Goal: Task Accomplishment & Management: Manage account settings

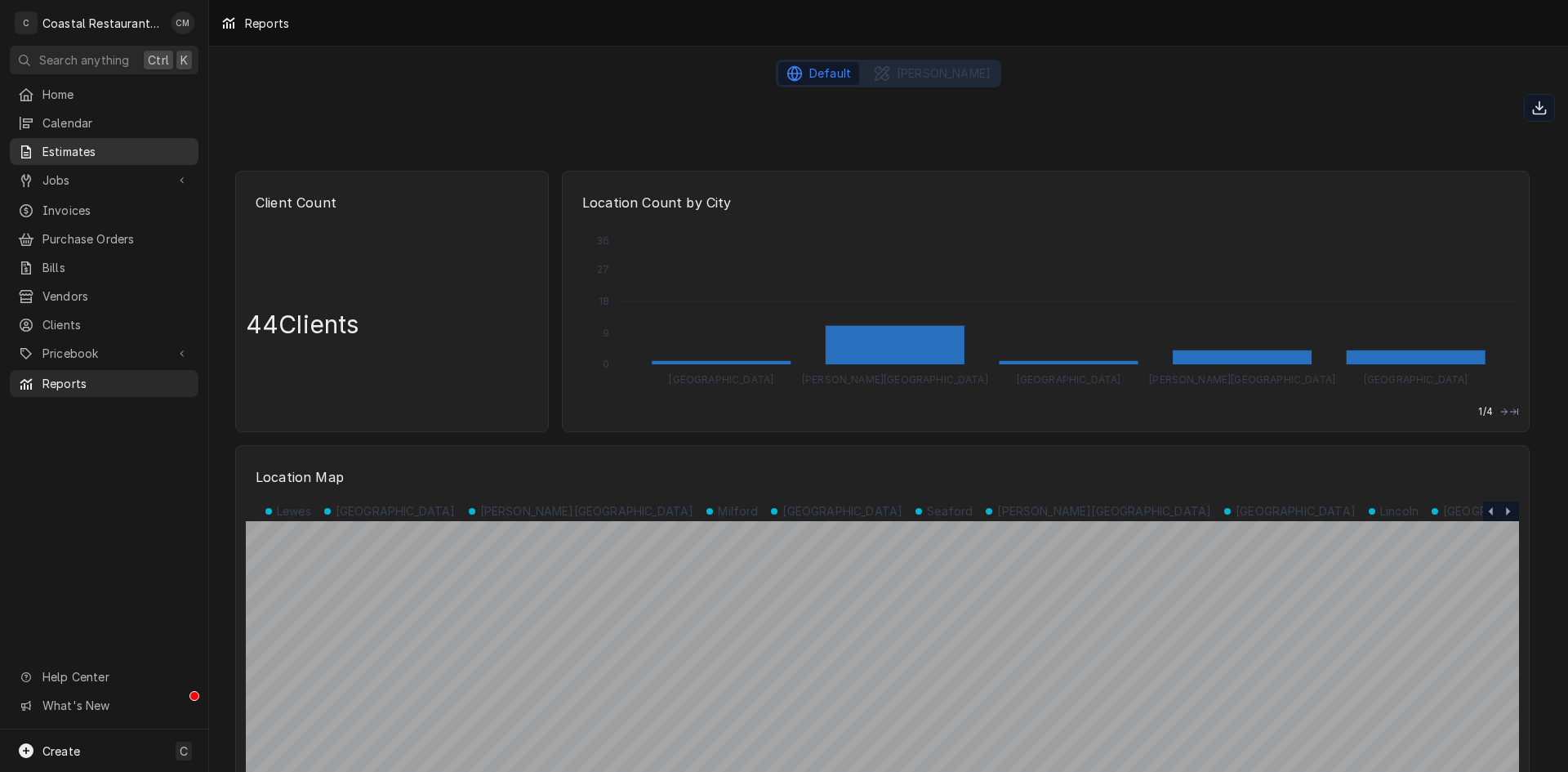
scroll to position [2287, 0]
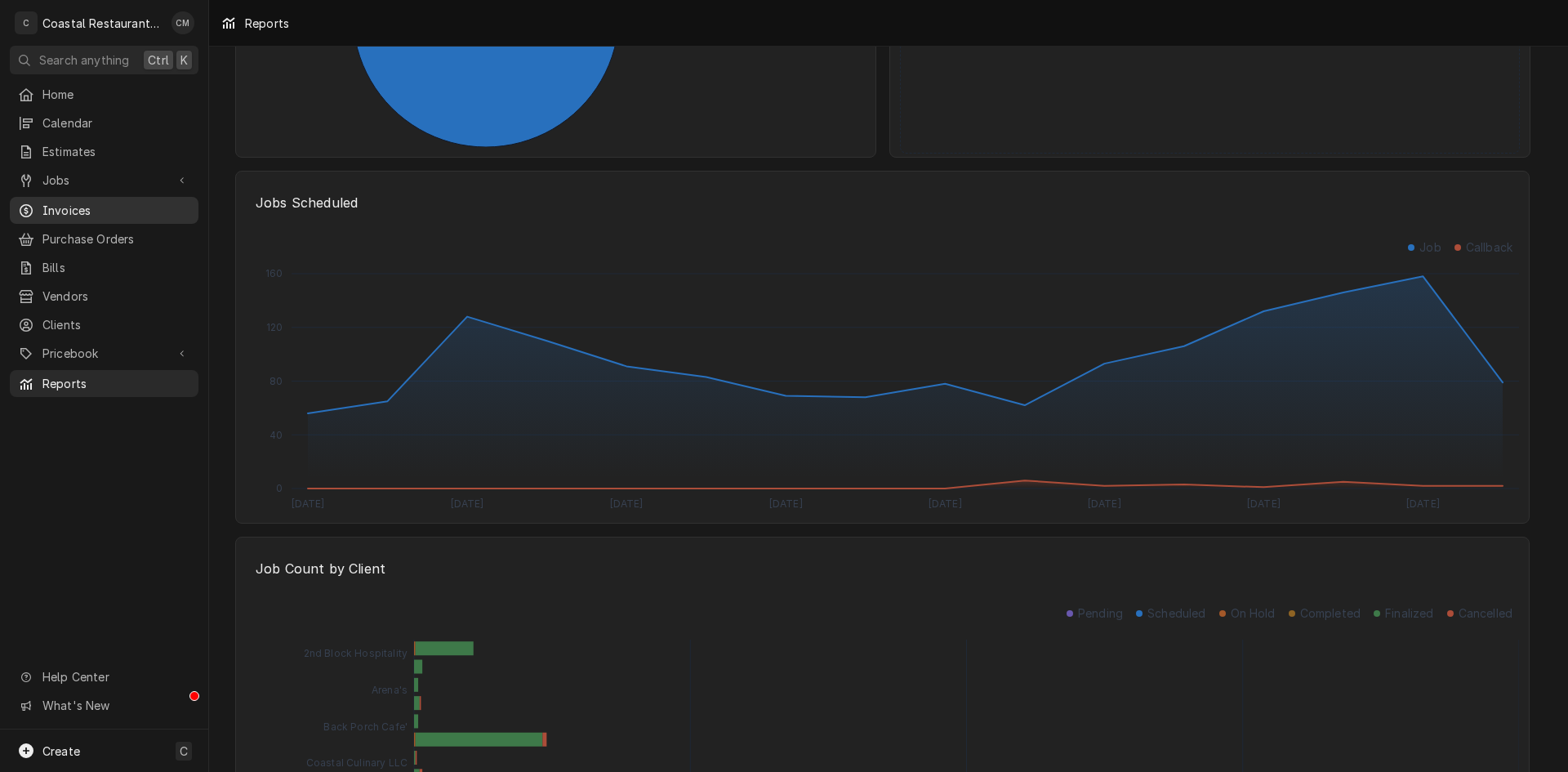
click at [82, 202] on span "Invoices" at bounding box center [116, 210] width 147 height 17
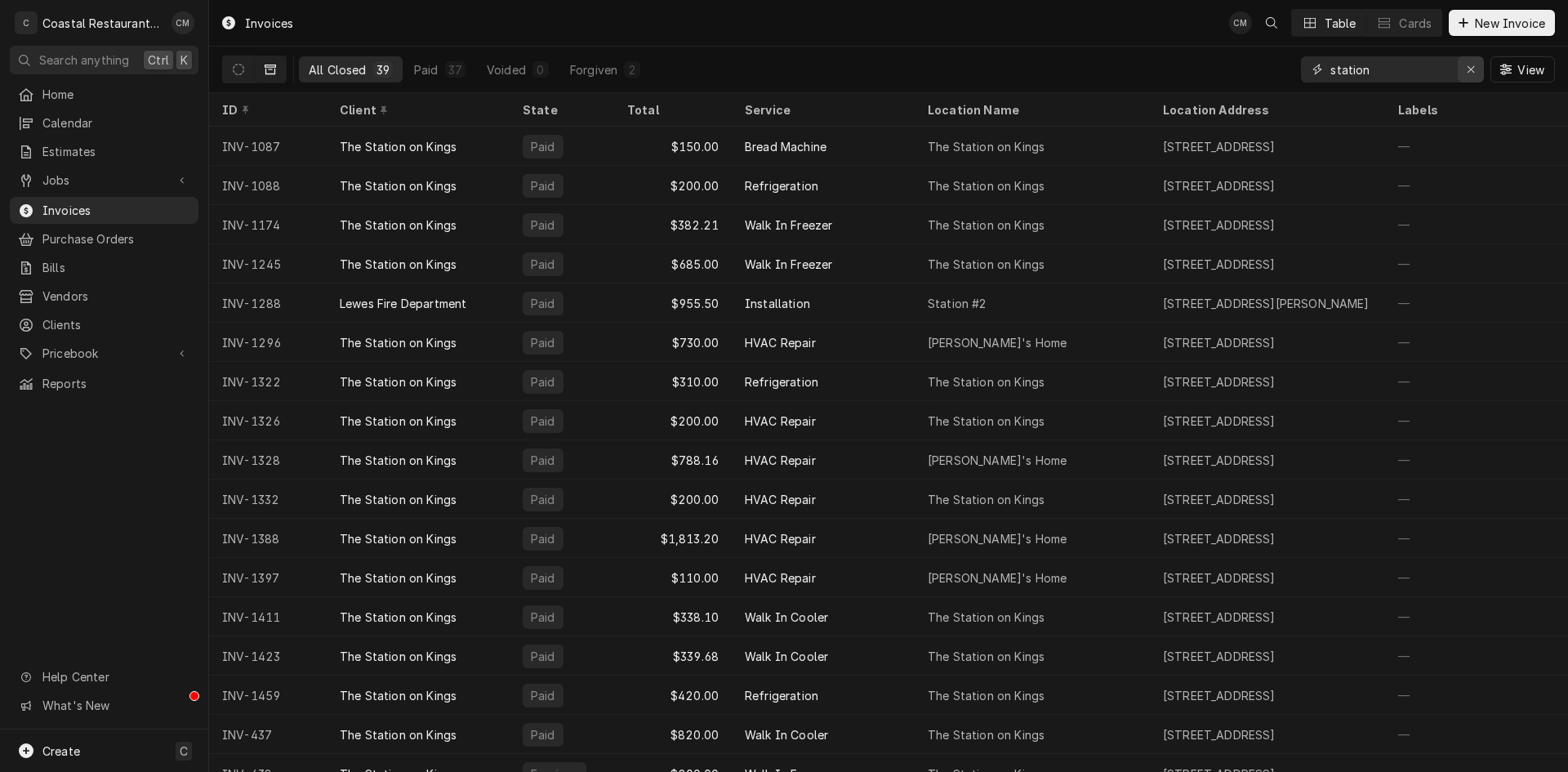
click at [1471, 74] on icon "Erase input" at bounding box center [1471, 70] width 9 height 11
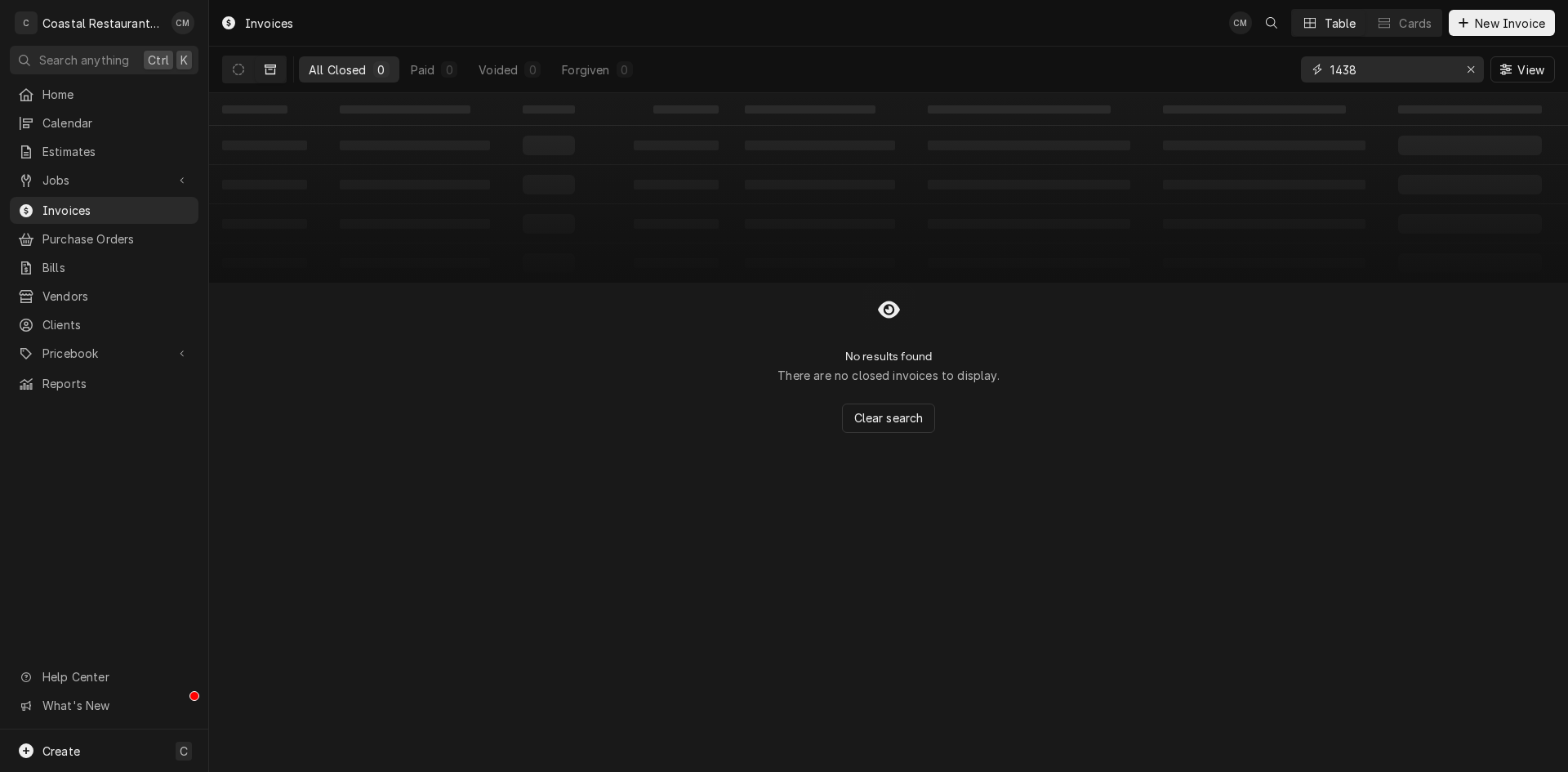
type input "1438"
click at [244, 68] on button "Dynamic Content Wrapper" at bounding box center [238, 70] width 31 height 26
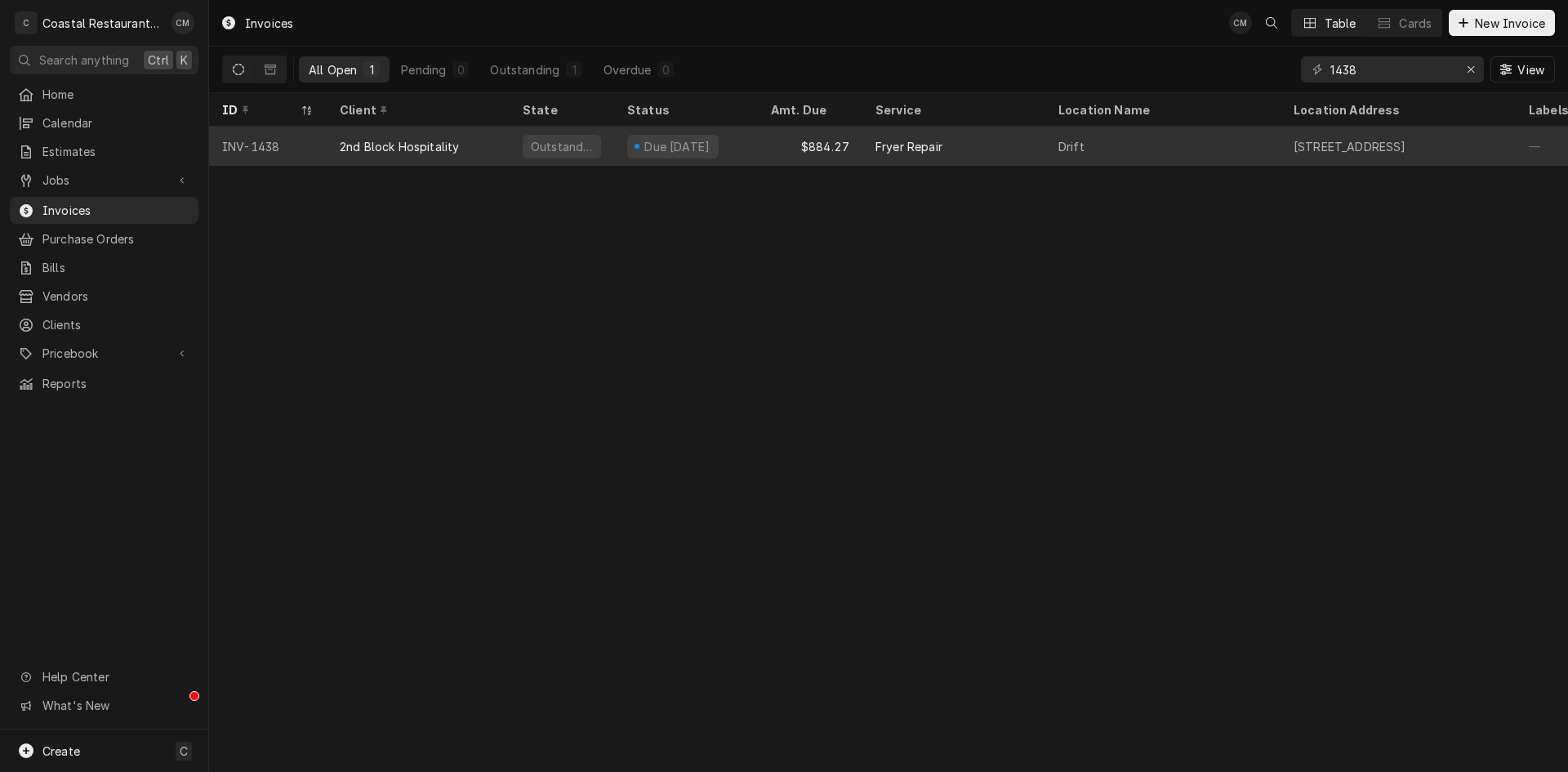
click at [961, 148] on div "Fryer Repair" at bounding box center [954, 147] width 183 height 39
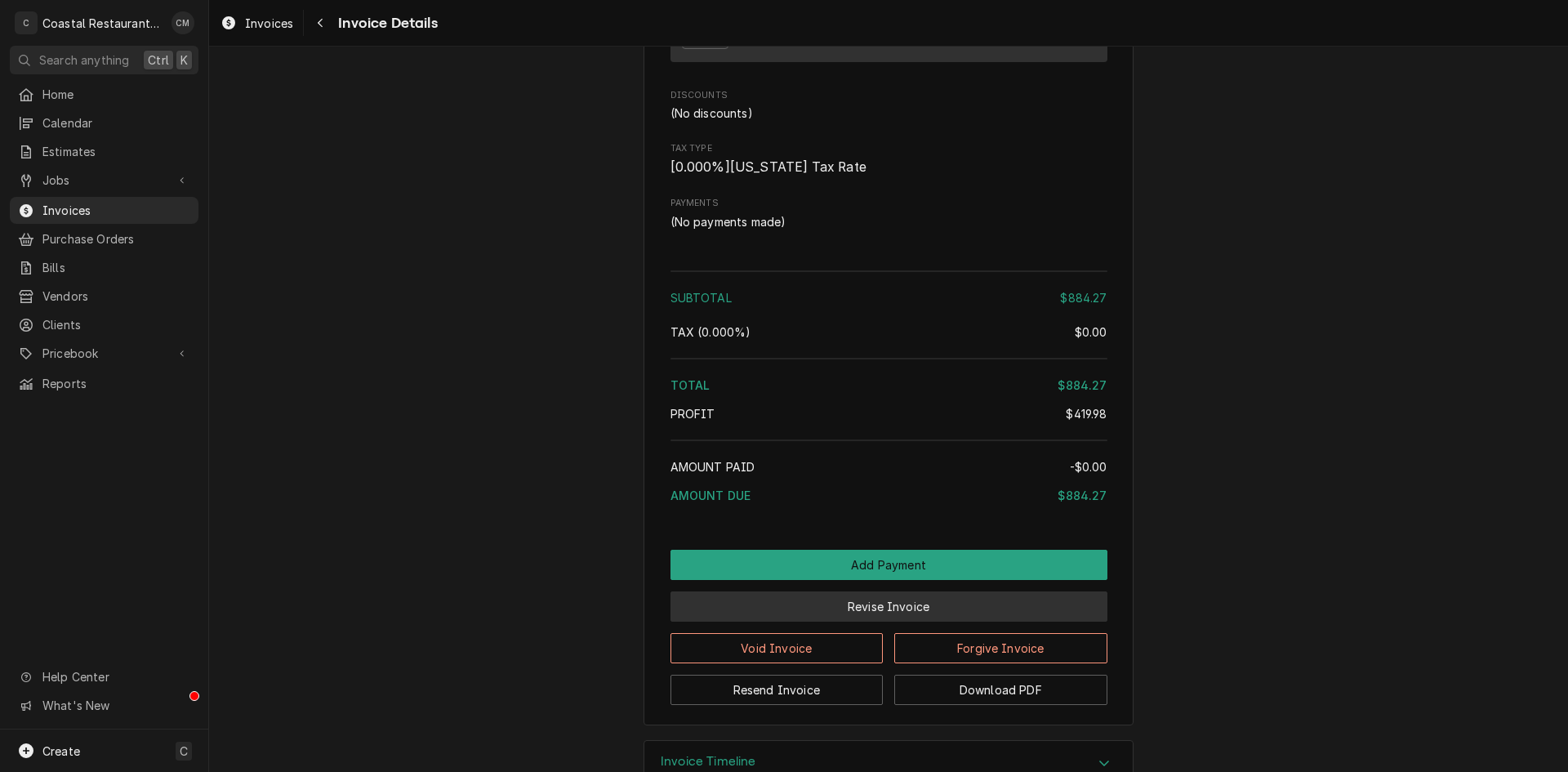
scroll to position [2019, 0]
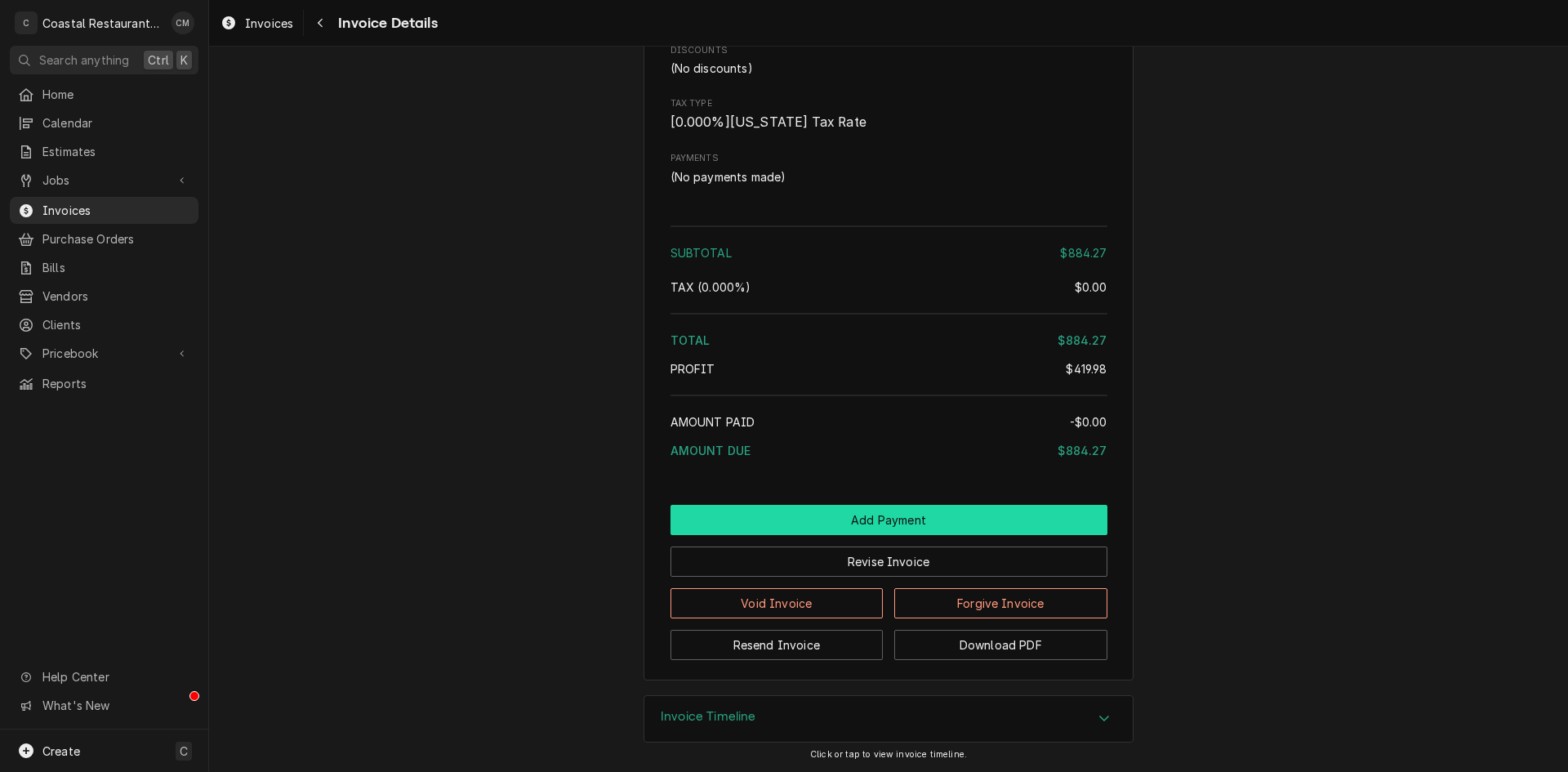
click at [906, 524] on button "Add Payment" at bounding box center [888, 520] width 437 height 30
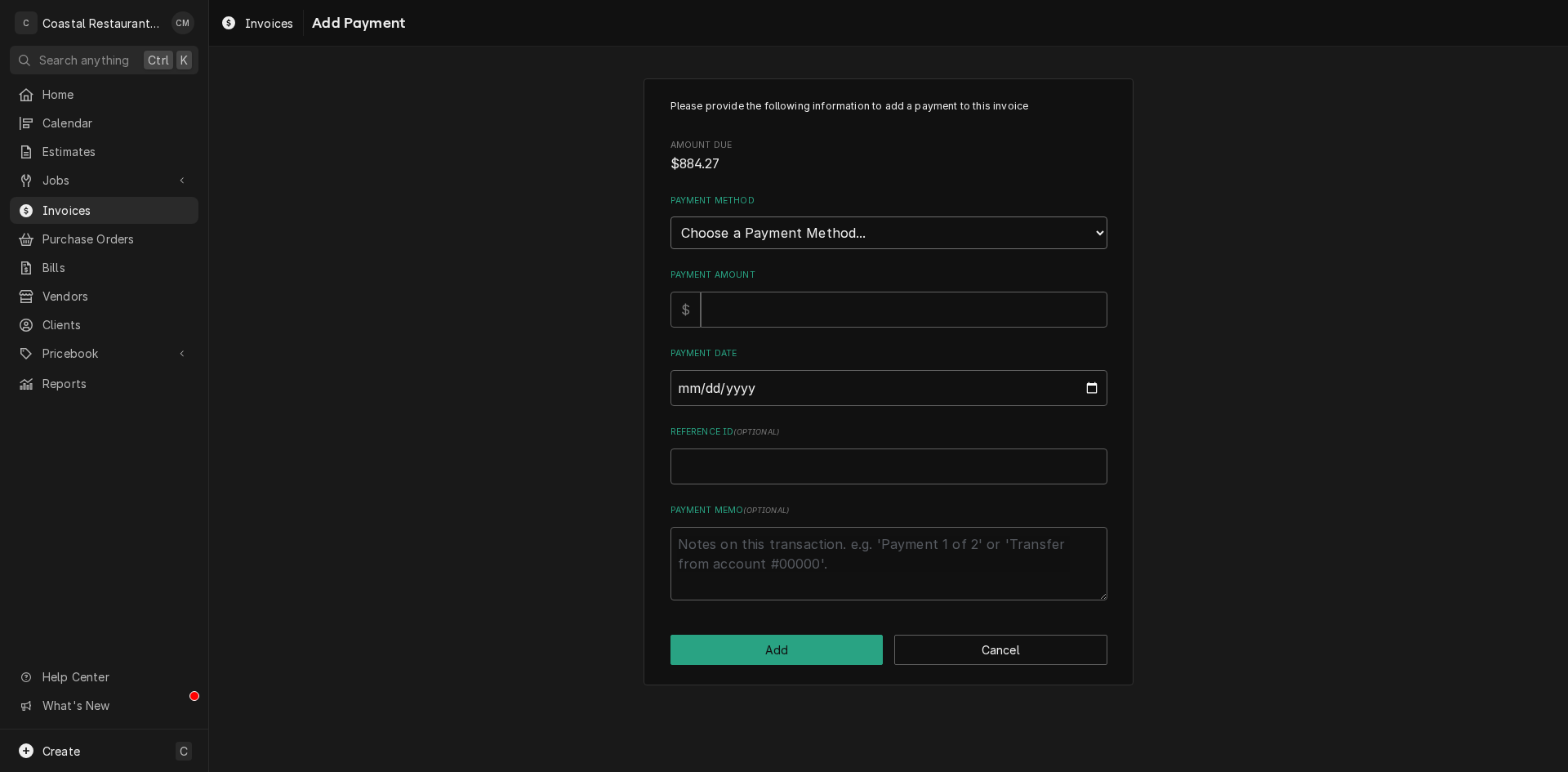
click at [821, 236] on select "Choose a Payment Method... Cash Check Credit/Debit Card ACH/eCheck Other" at bounding box center [888, 233] width 437 height 33
select select "2"
click at [670, 216] on select "Choose a Payment Method... Cash Check Credit/Debit Card ACH/eCheck Other" at bounding box center [888, 233] width 437 height 33
click at [756, 310] on input "Payment Amount" at bounding box center [904, 310] width 406 height 36
type textarea "x"
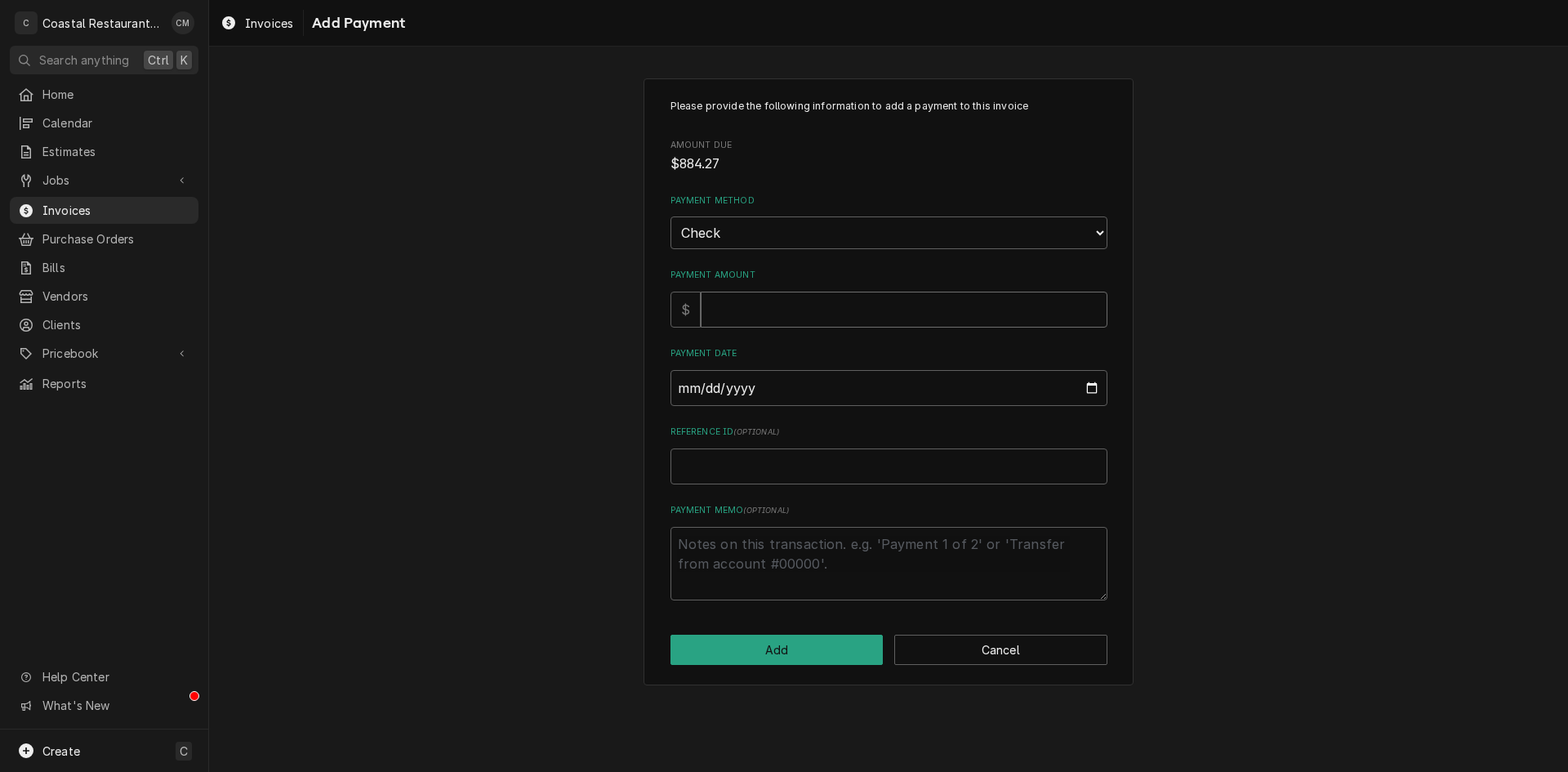
type input "8"
type textarea "x"
type input "88"
type textarea "x"
type input "884"
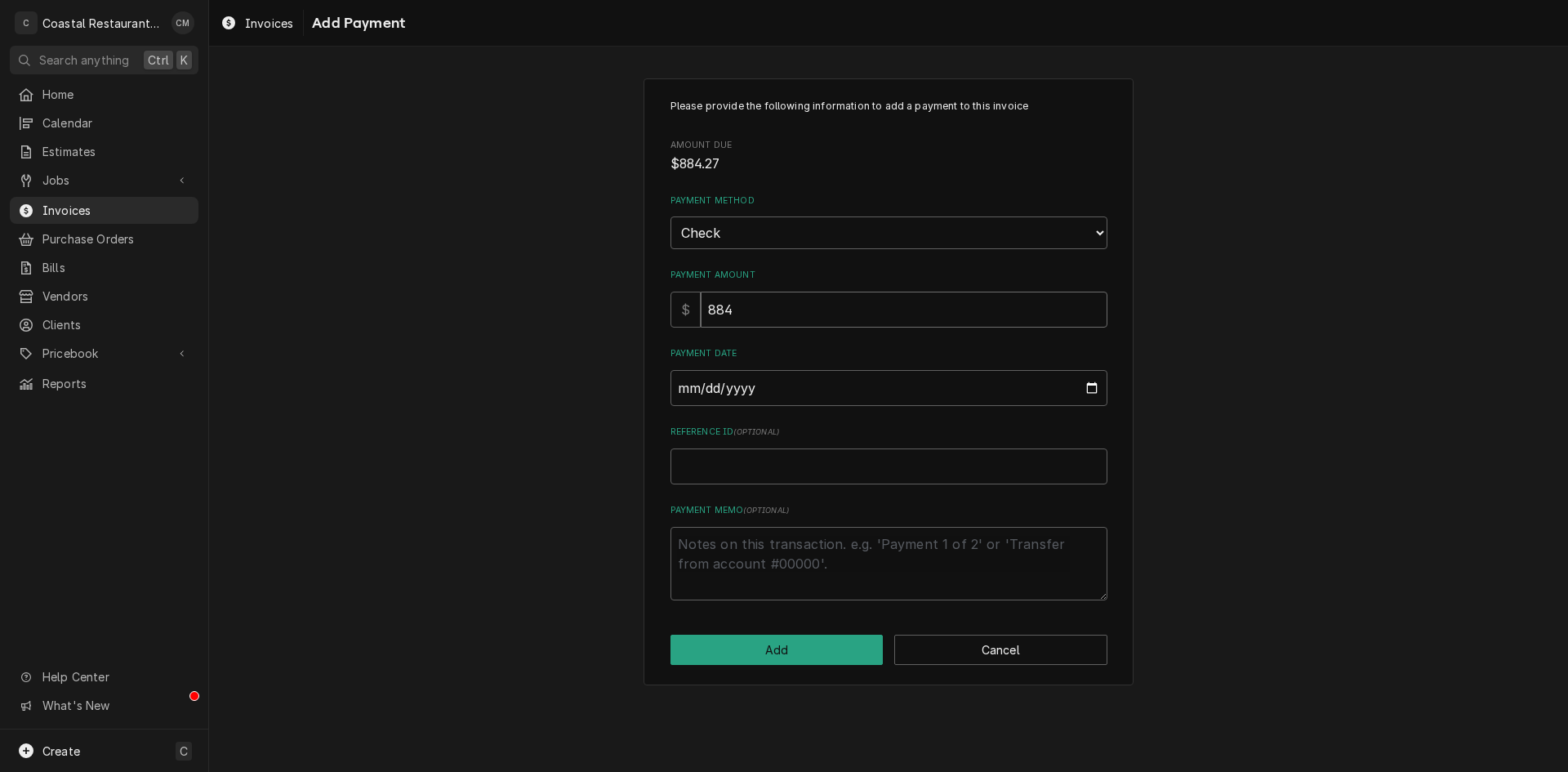
type textarea "x"
type input "884.2"
type textarea "x"
type input "884.27"
click at [687, 392] on input "Payment Date" at bounding box center [888, 388] width 437 height 36
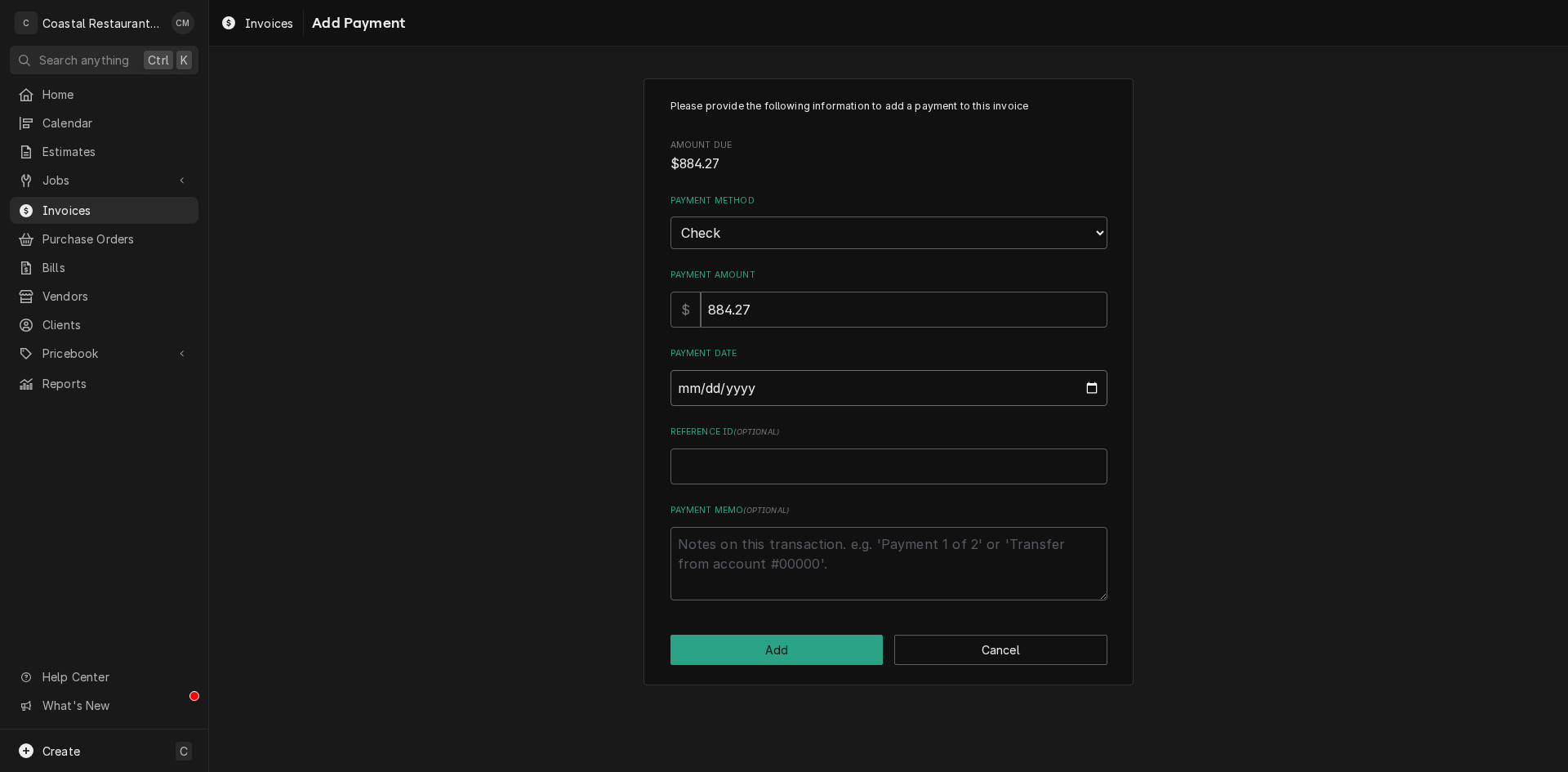
type input "0002-08-13"
type textarea "x"
type input "0020-08-13"
type textarea "x"
type input "0202-08-13"
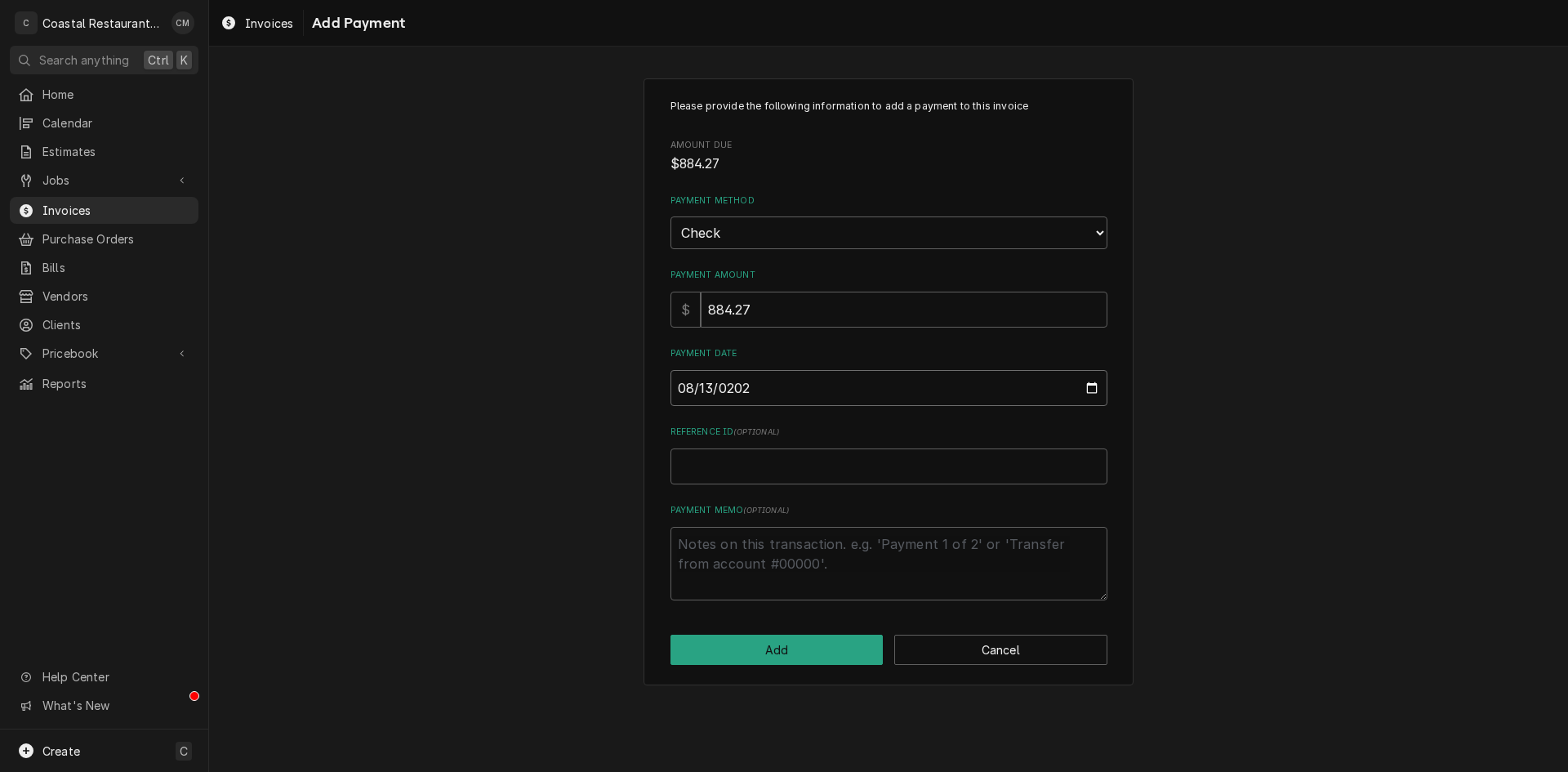
type textarea "x"
type input "2025-08-13"
click at [800, 643] on button "Add" at bounding box center [777, 650] width 213 height 30
type textarea "x"
